Goal: Check status: Check status

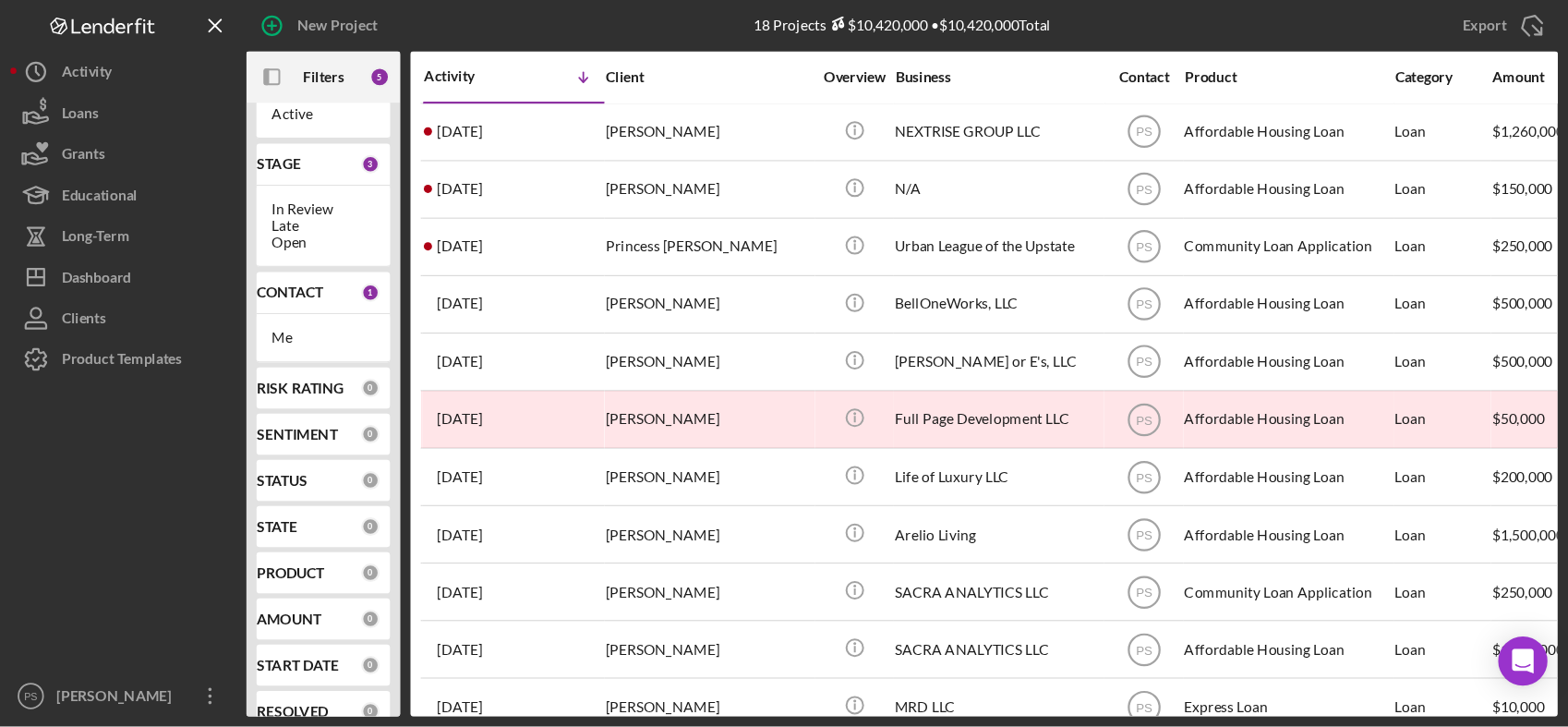
scroll to position [100, 0]
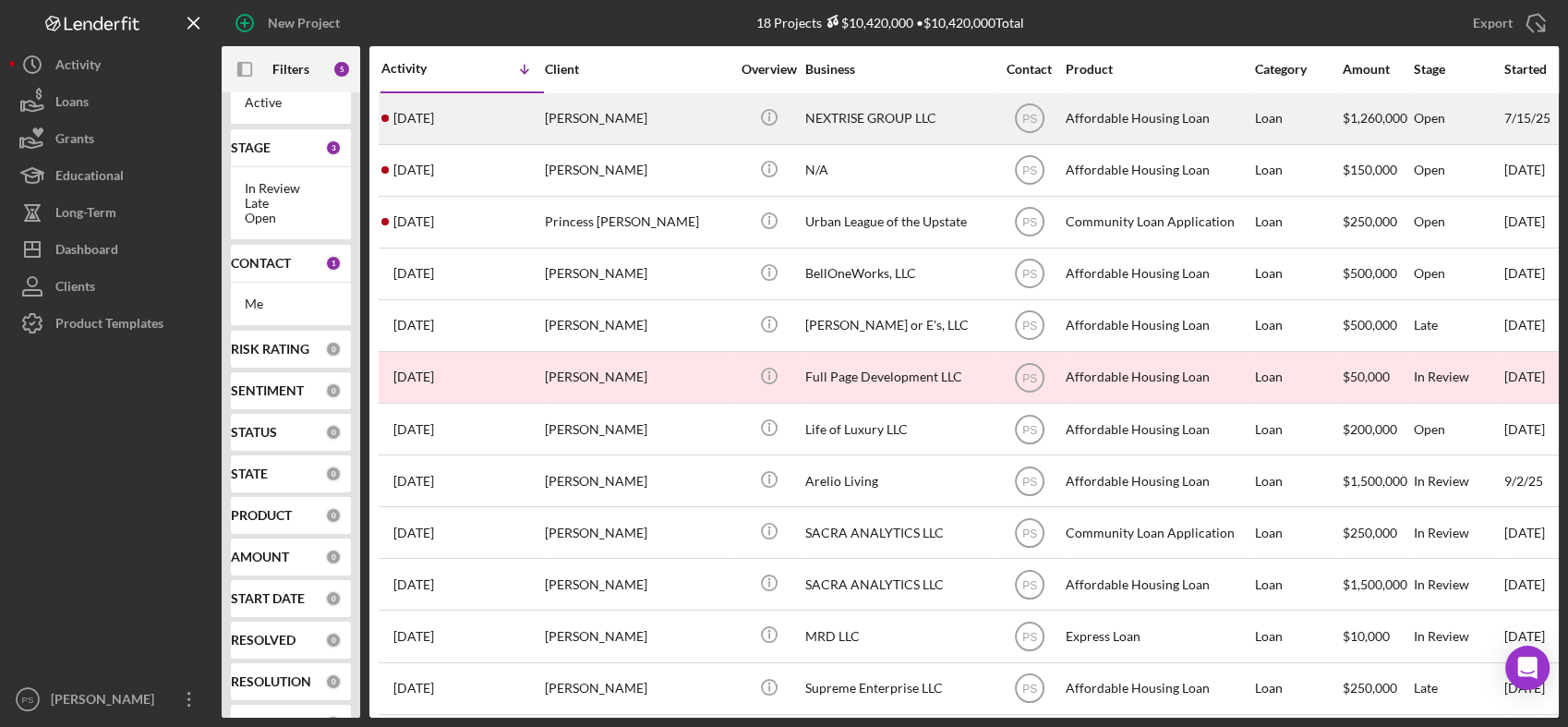
click at [647, 125] on div "[PERSON_NAME]" at bounding box center [637, 118] width 185 height 49
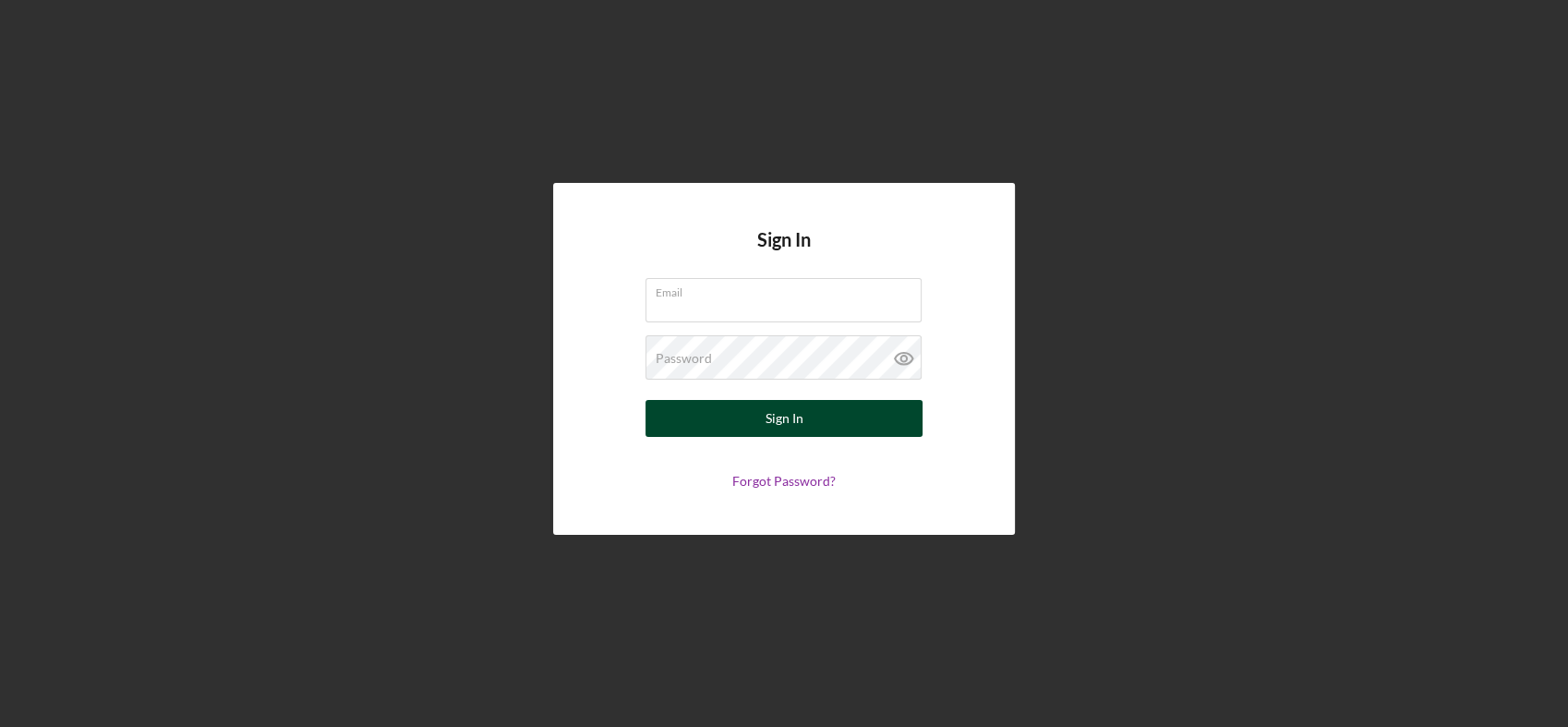
type input "[EMAIL_ADDRESS][DOMAIN_NAME]"
click at [813, 414] on button "Sign In" at bounding box center [783, 418] width 277 height 37
